Goal: Transaction & Acquisition: Purchase product/service

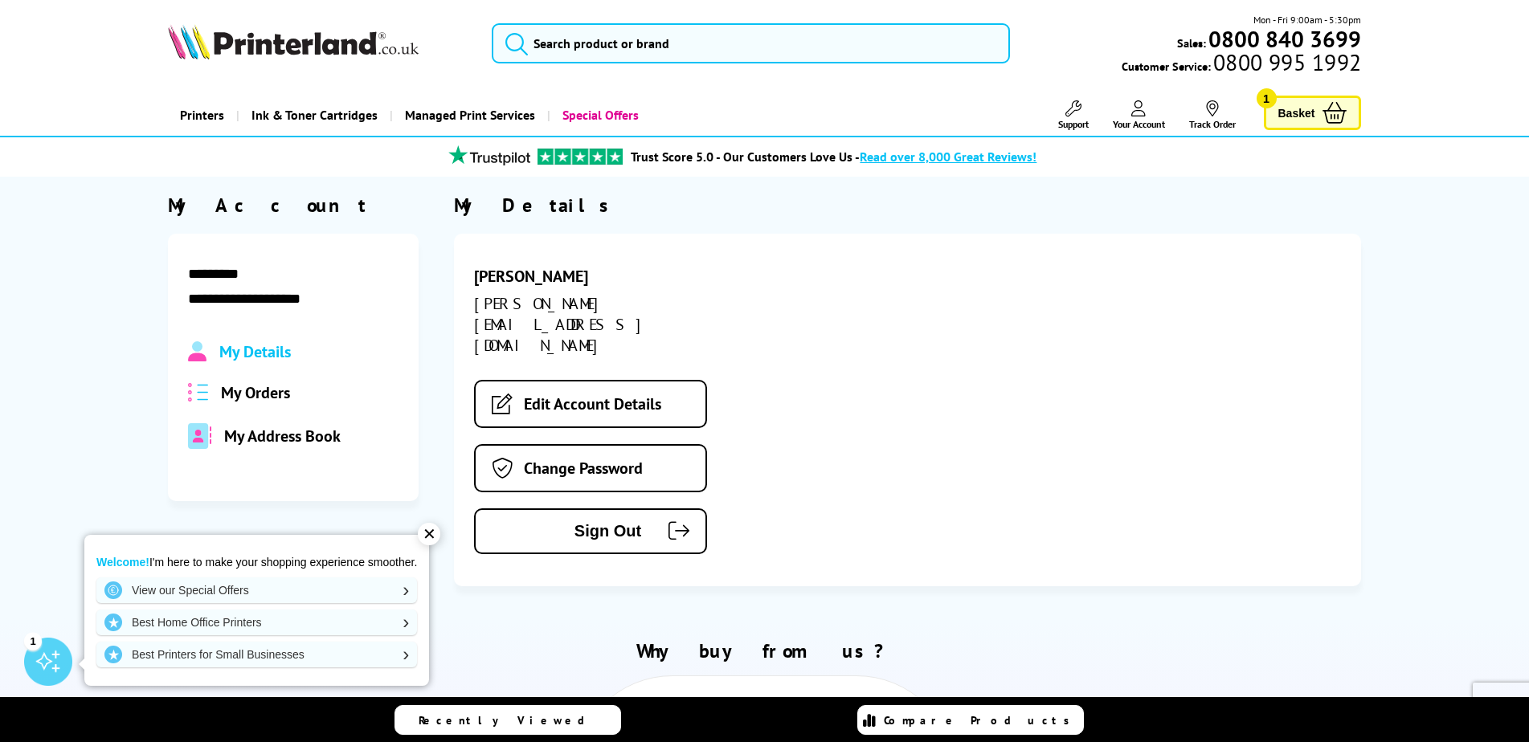
click at [251, 395] on span "My Orders" at bounding box center [255, 392] width 69 height 21
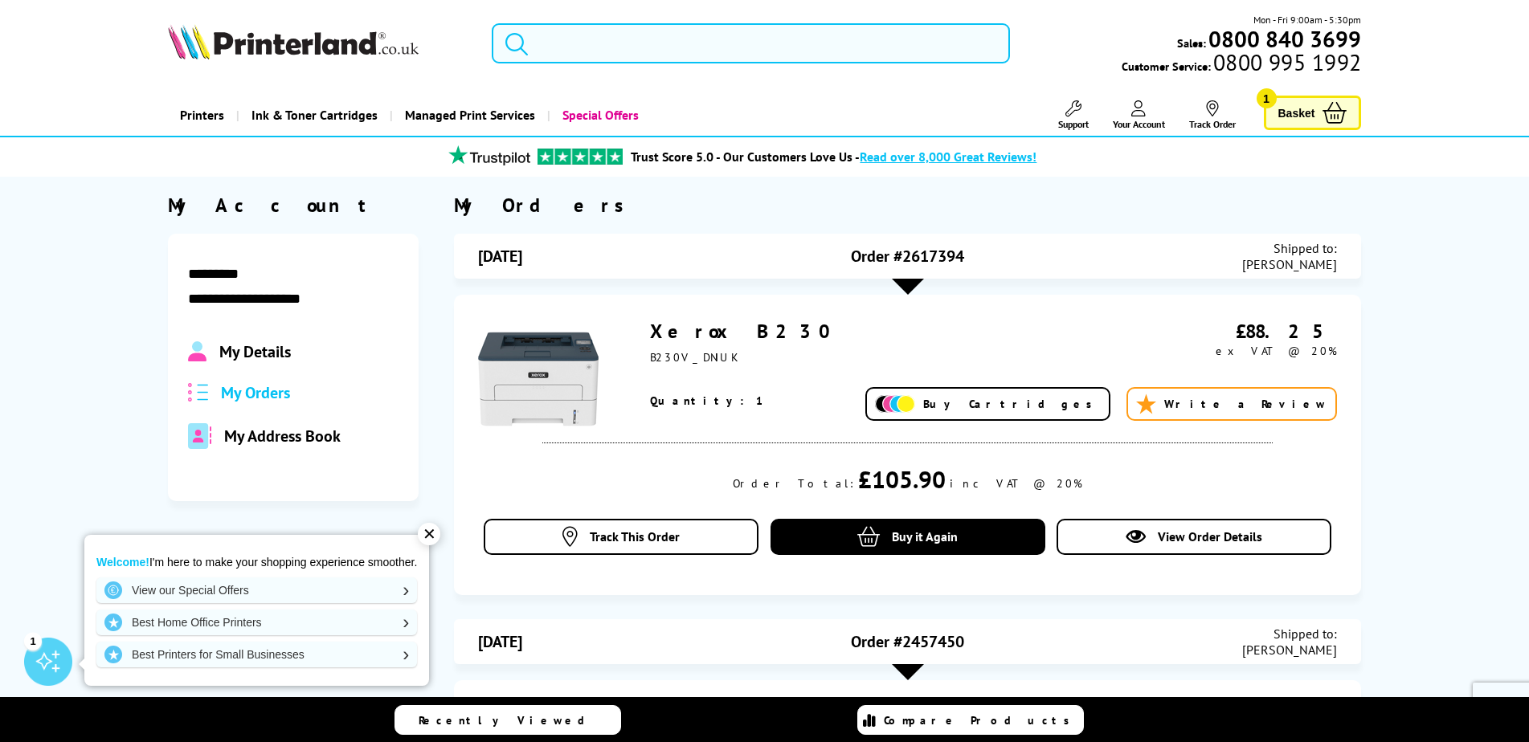
click at [709, 52] on input "search" at bounding box center [751, 43] width 518 height 40
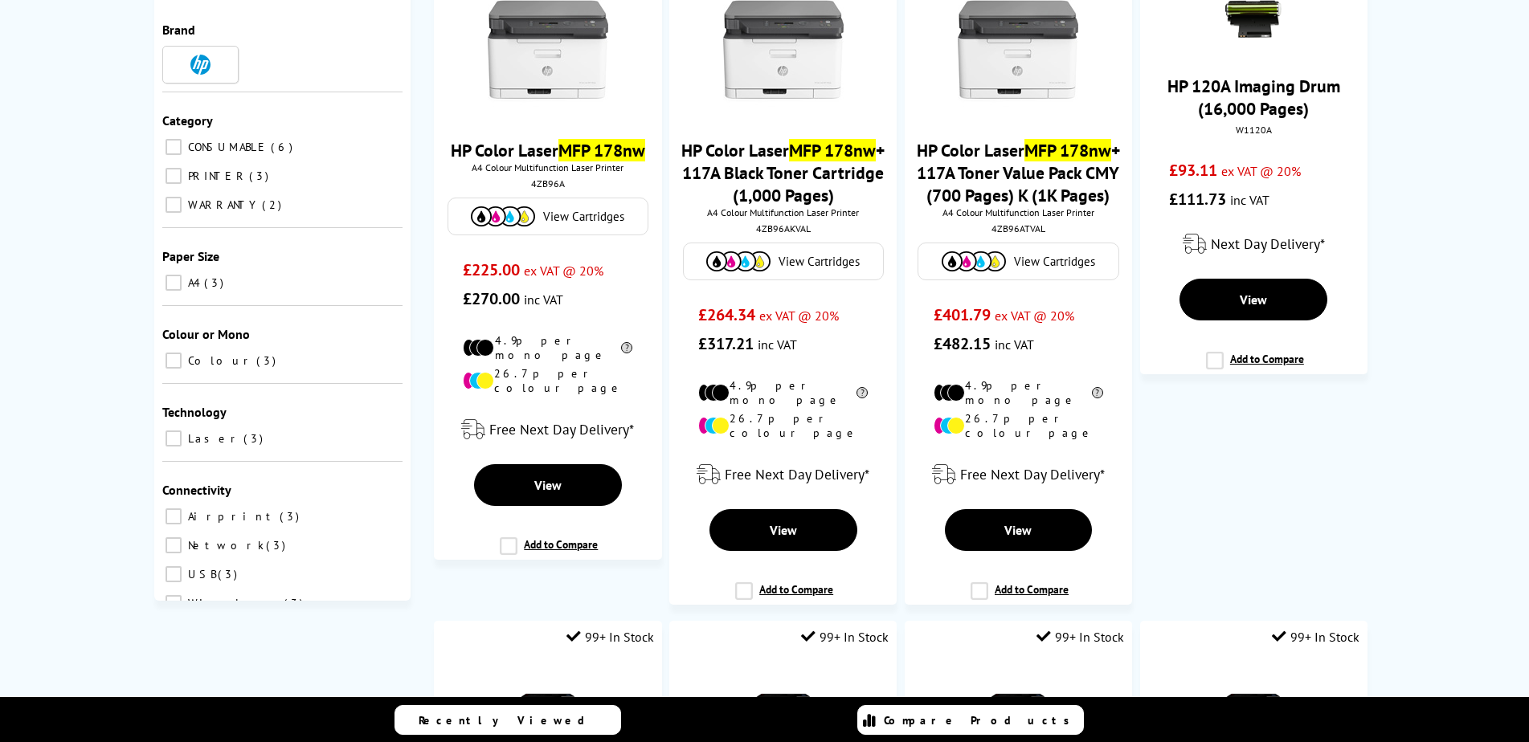
scroll to position [190, 0]
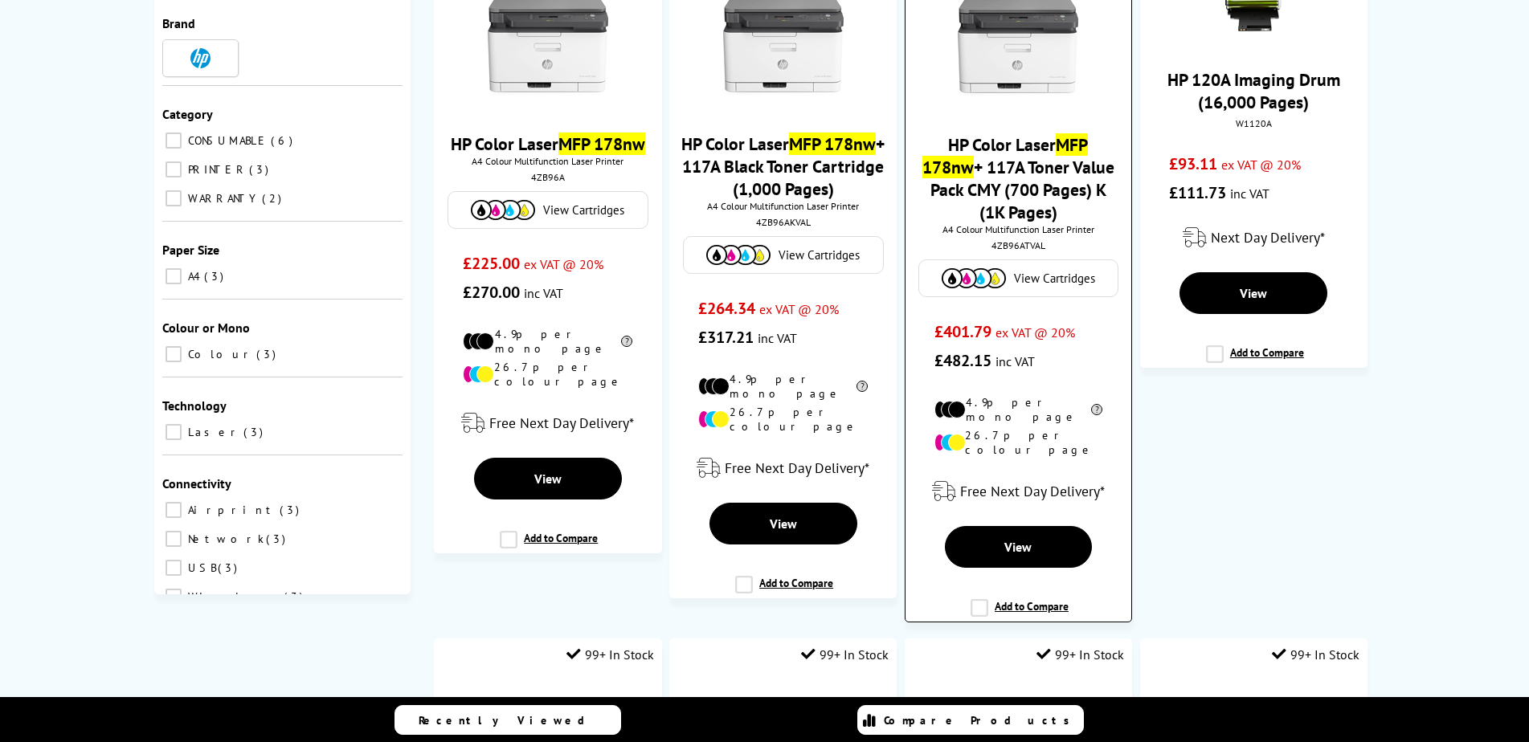
type input "mfp178nw"
click at [1009, 280] on link "View Cartridges" at bounding box center [1018, 278] width 182 height 20
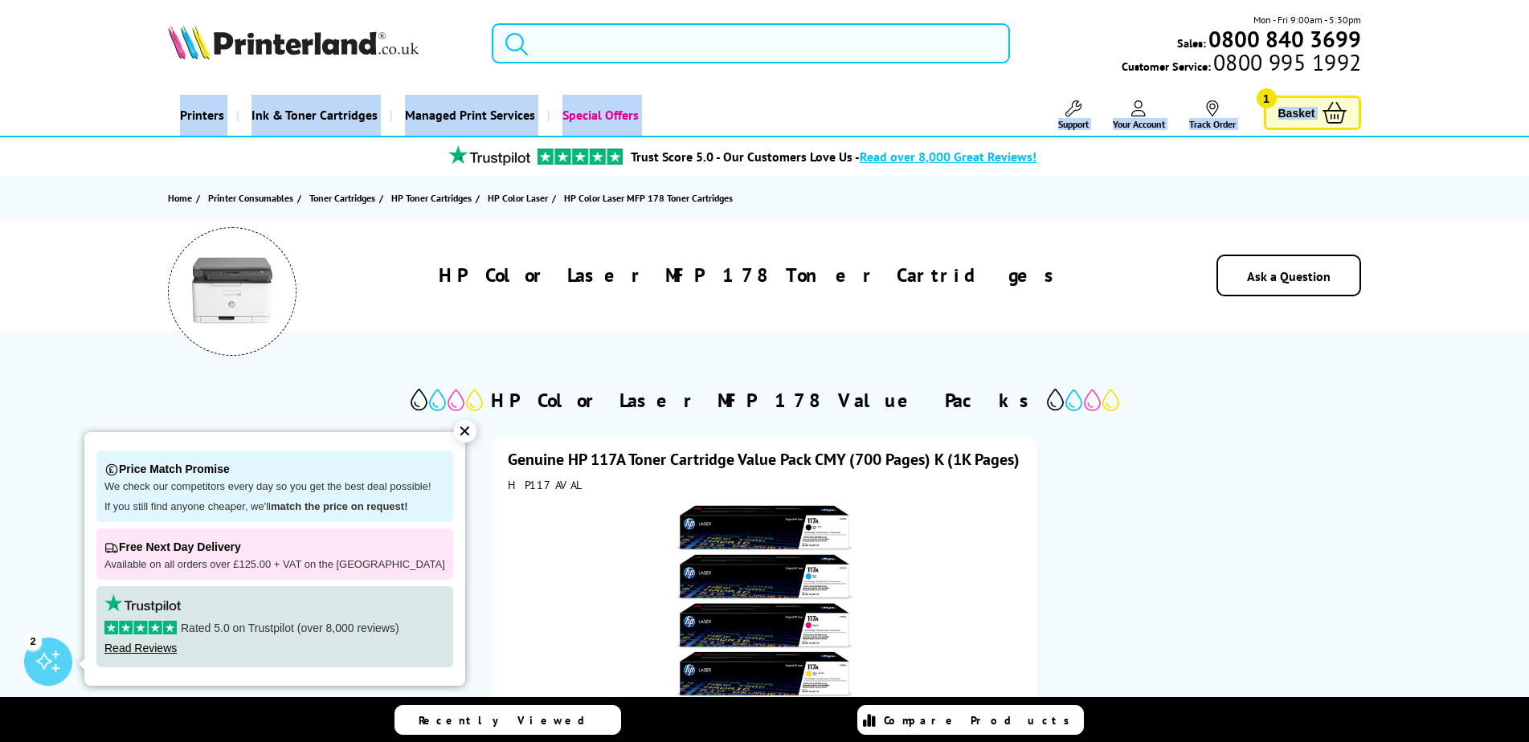
drag, startPoint x: 1528, startPoint y: 67, endPoint x: 1538, endPoint y: 116, distance: 49.9
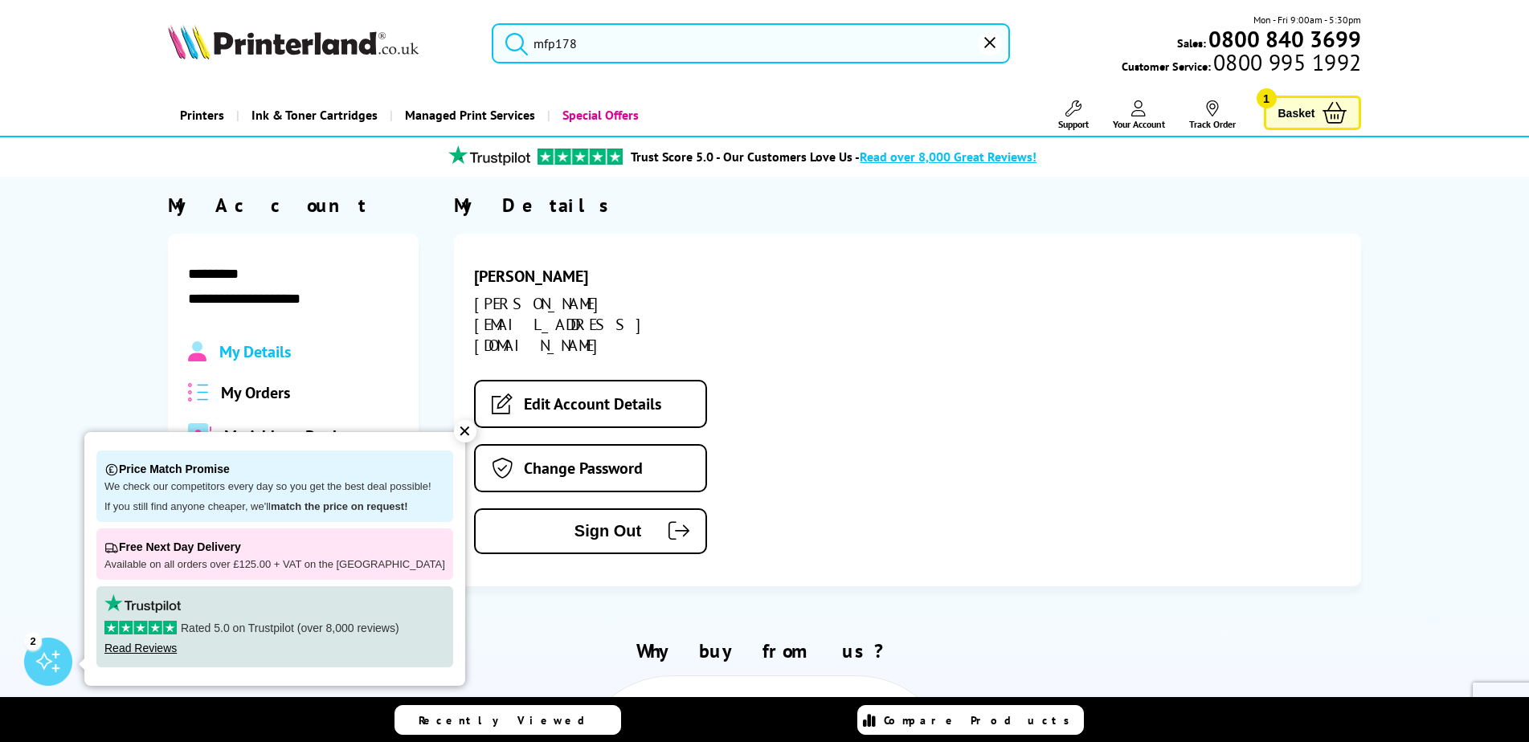
type input "mfp178nw"
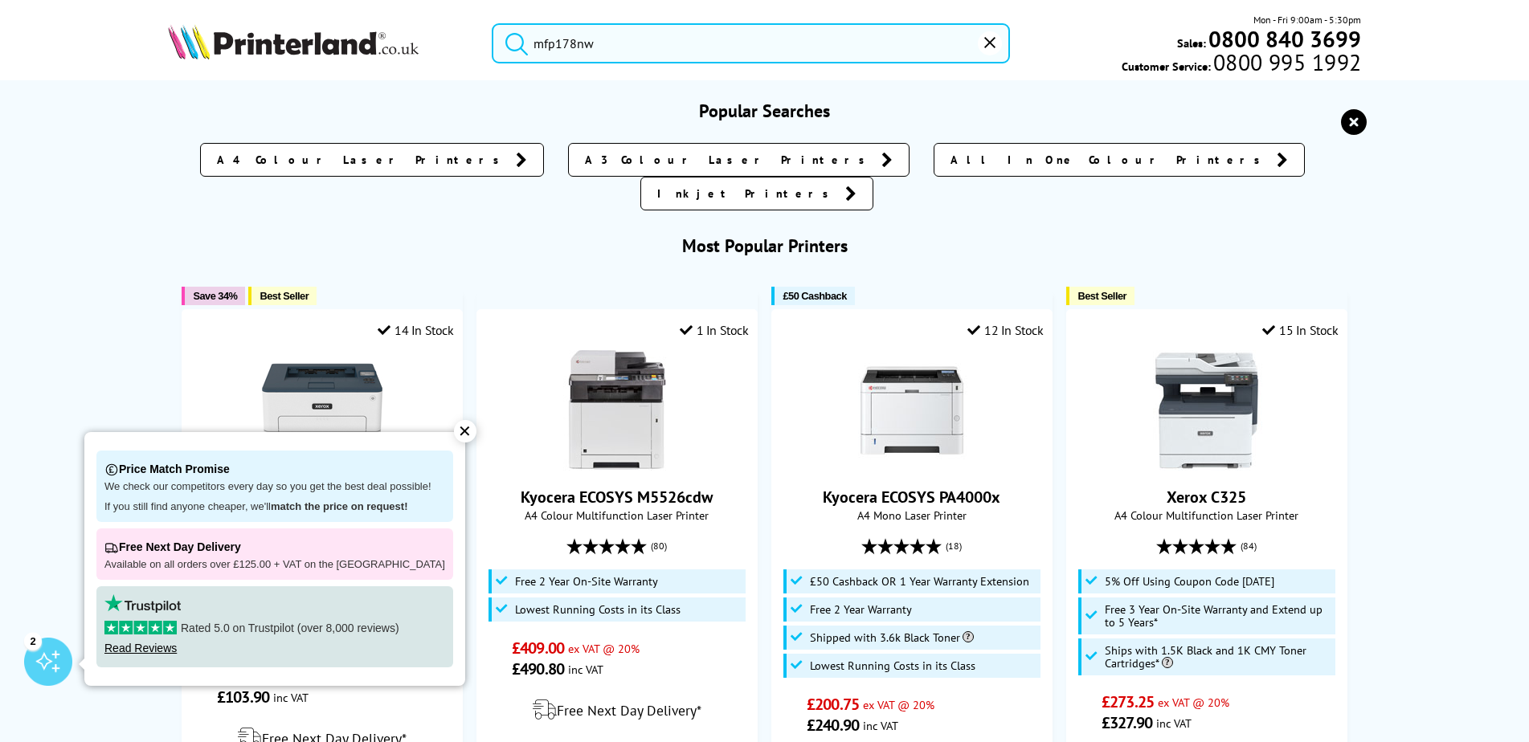
click at [689, 50] on input "mfp178nw" at bounding box center [751, 43] width 518 height 40
click at [652, 39] on input "mfp178nw" at bounding box center [751, 43] width 518 height 40
click at [493, 23] on button "submit" at bounding box center [513, 40] width 40 height 35
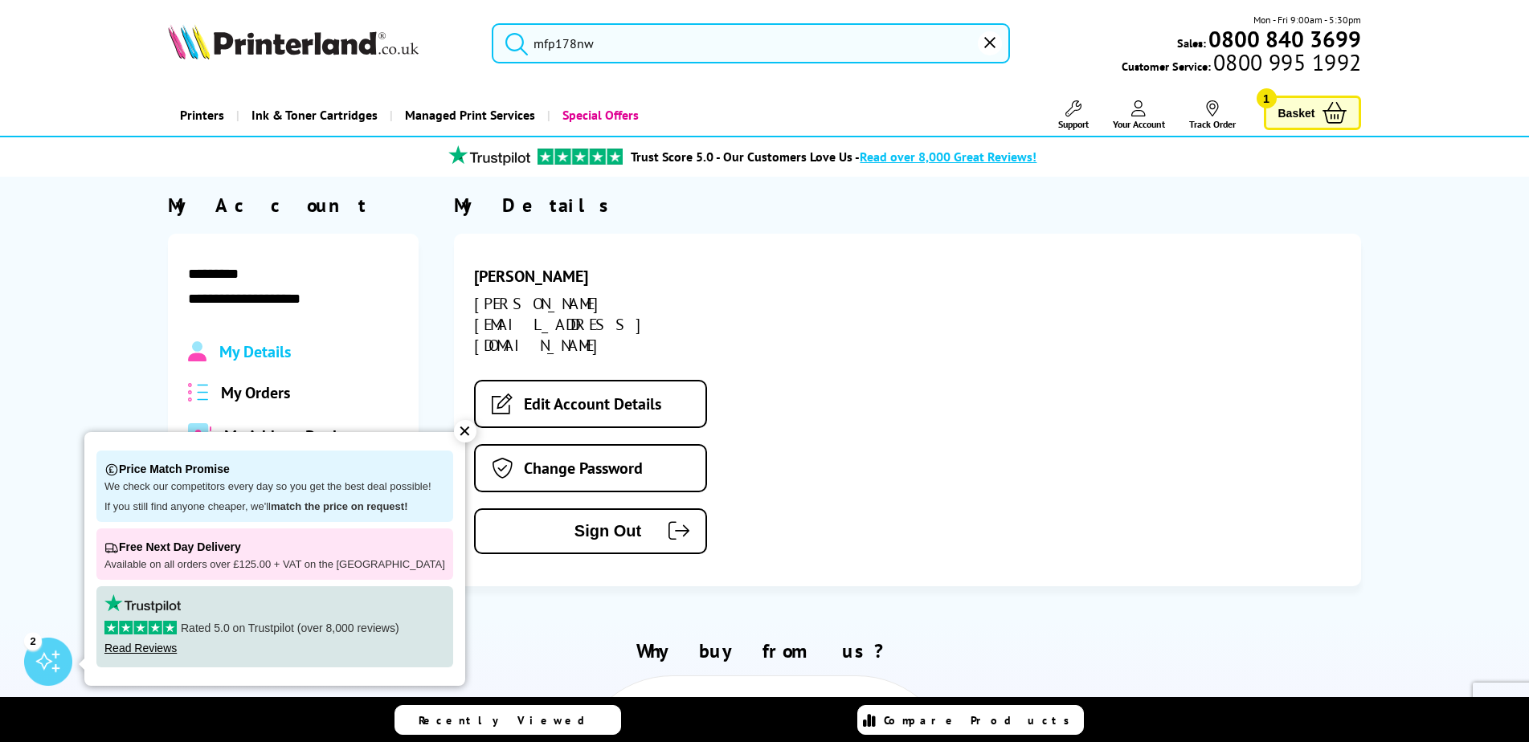
click at [454, 427] on div "✕" at bounding box center [465, 431] width 22 height 22
